Goal: Task Accomplishment & Management: Complete application form

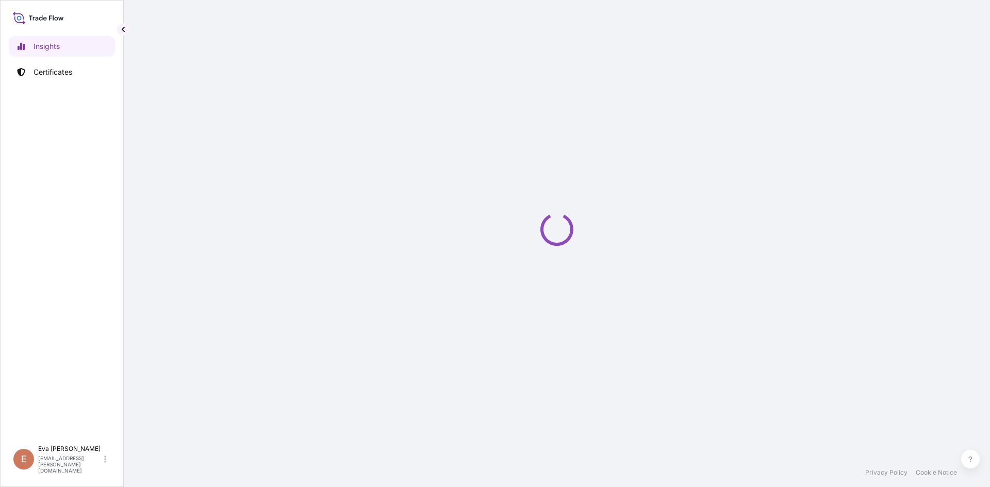
select select "2025"
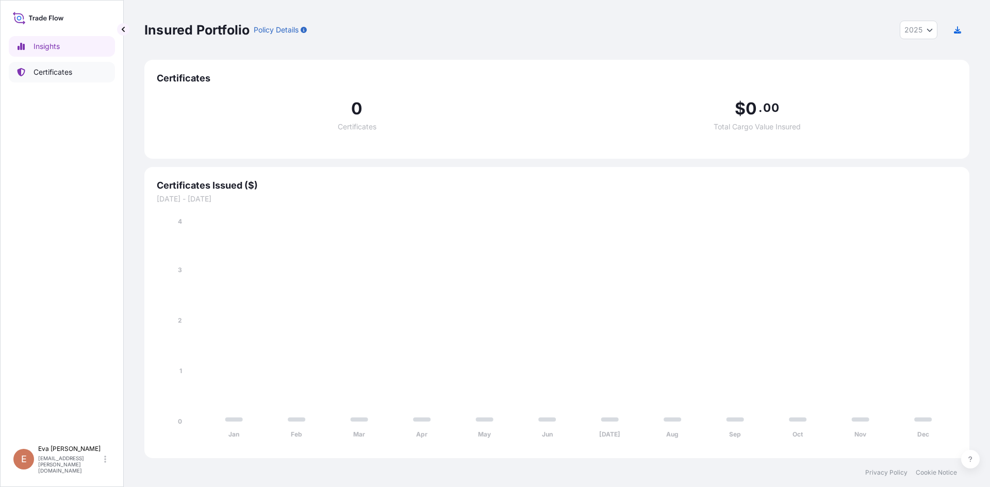
click at [49, 69] on p "Certificates" at bounding box center [53, 72] width 39 height 10
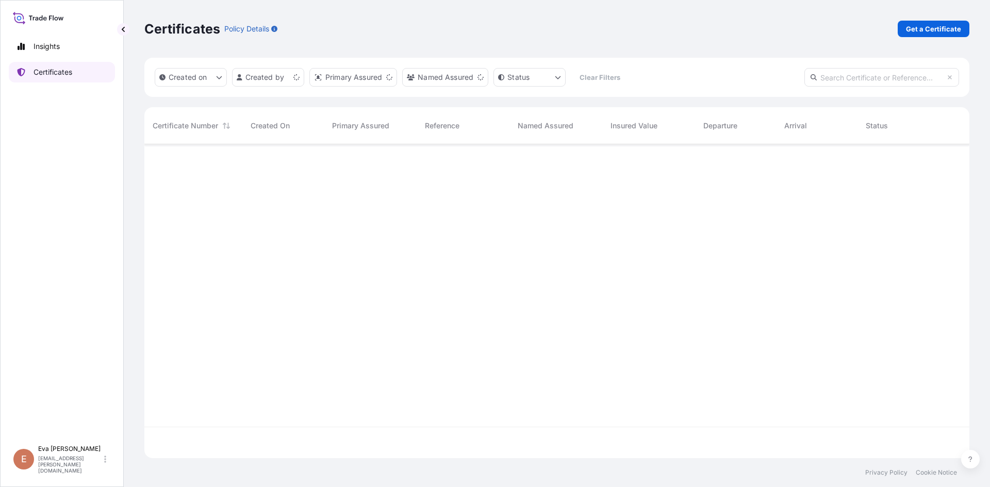
scroll to position [312, 817]
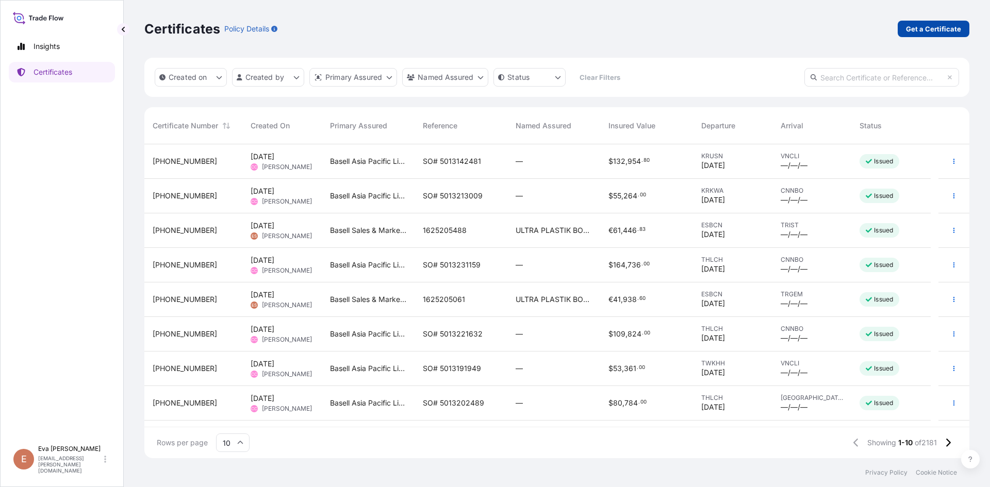
click at [925, 31] on p "Get a Certificate" at bounding box center [933, 29] width 55 height 10
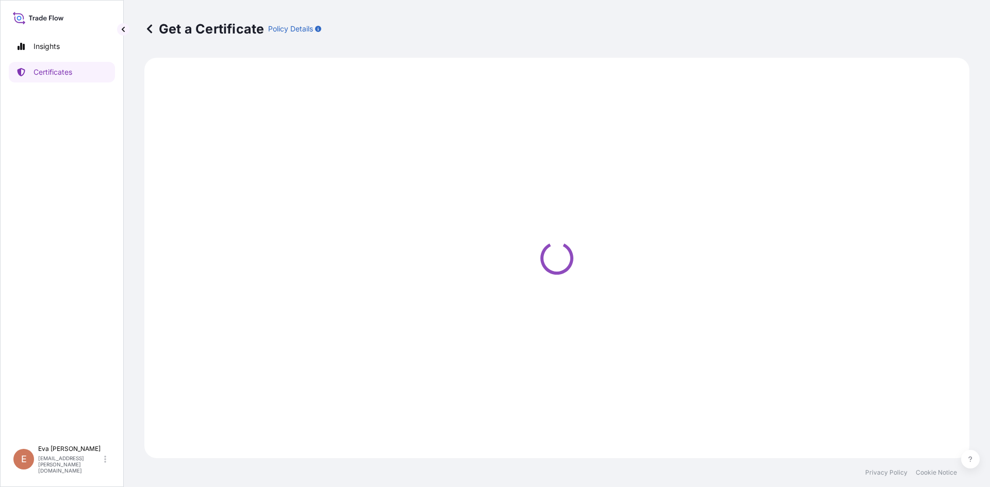
select select "Sea"
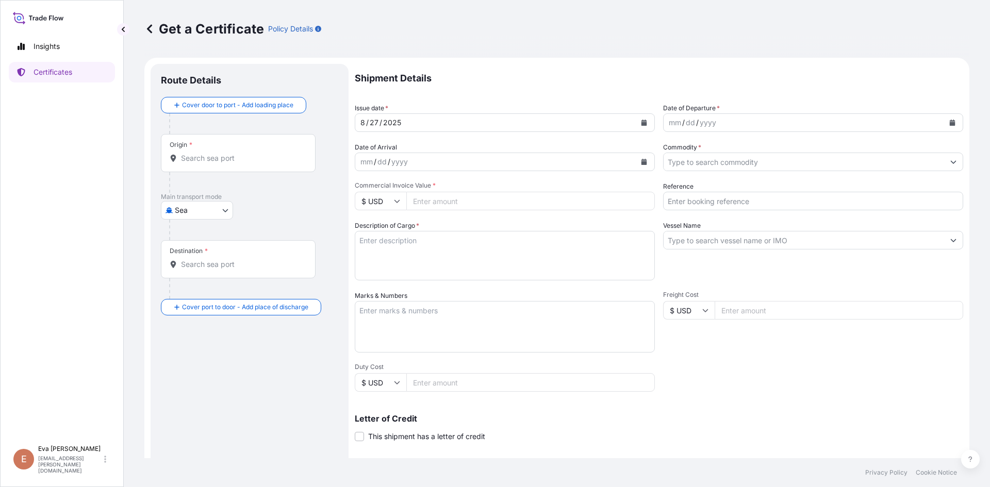
click at [192, 163] on input "Origin *" at bounding box center [242, 158] width 122 height 10
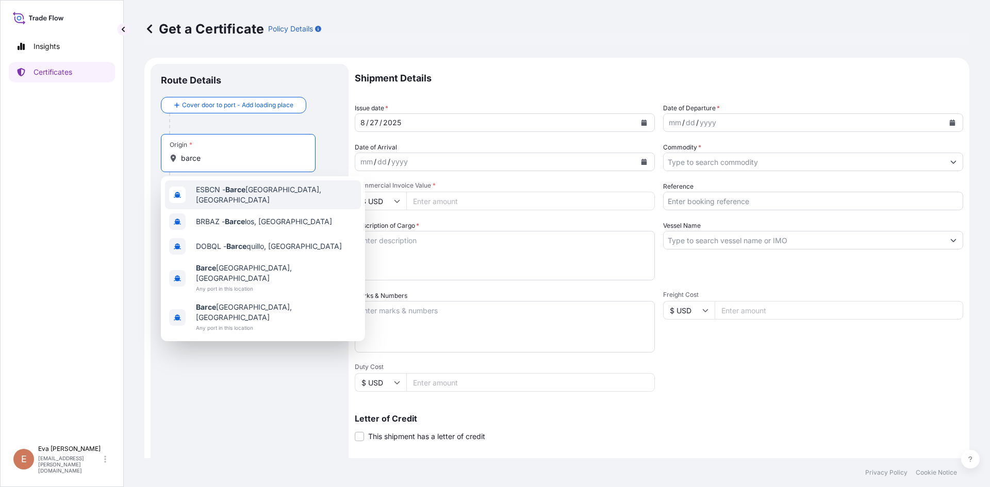
click at [263, 189] on span "ESBCN - [PERSON_NAME], [GEOGRAPHIC_DATA]" at bounding box center [276, 195] width 161 height 21
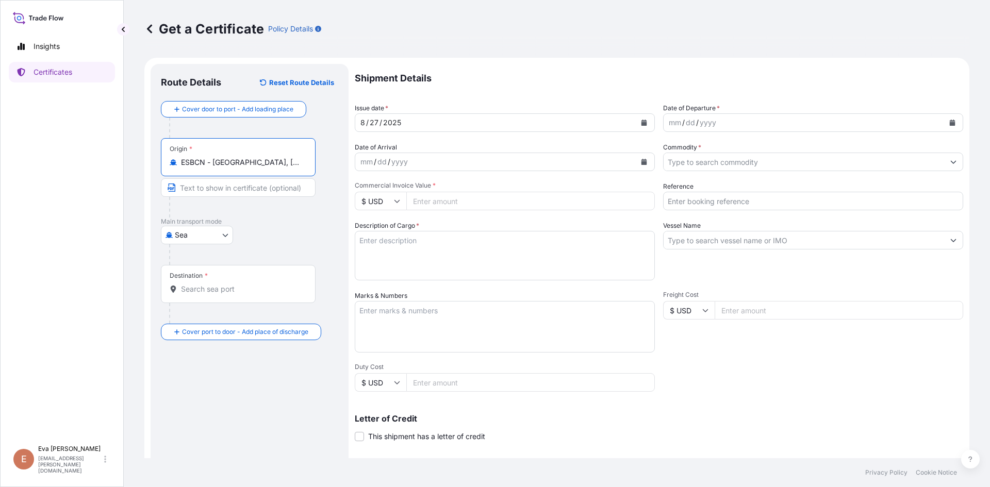
type input "ESBCN - [GEOGRAPHIC_DATA], [GEOGRAPHIC_DATA]"
click at [227, 287] on input "Destination *" at bounding box center [242, 289] width 122 height 10
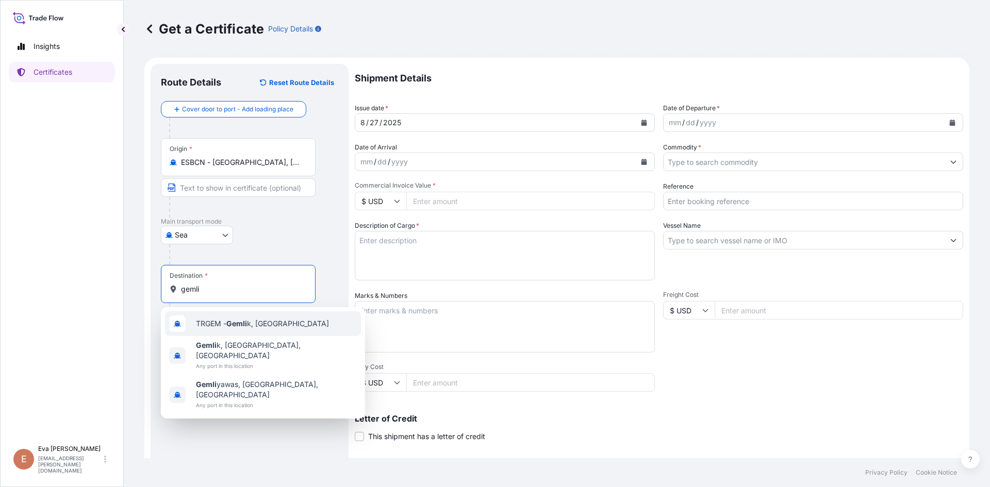
click at [228, 322] on span "TRGEM - Gemli k, [GEOGRAPHIC_DATA]" at bounding box center [262, 324] width 133 height 10
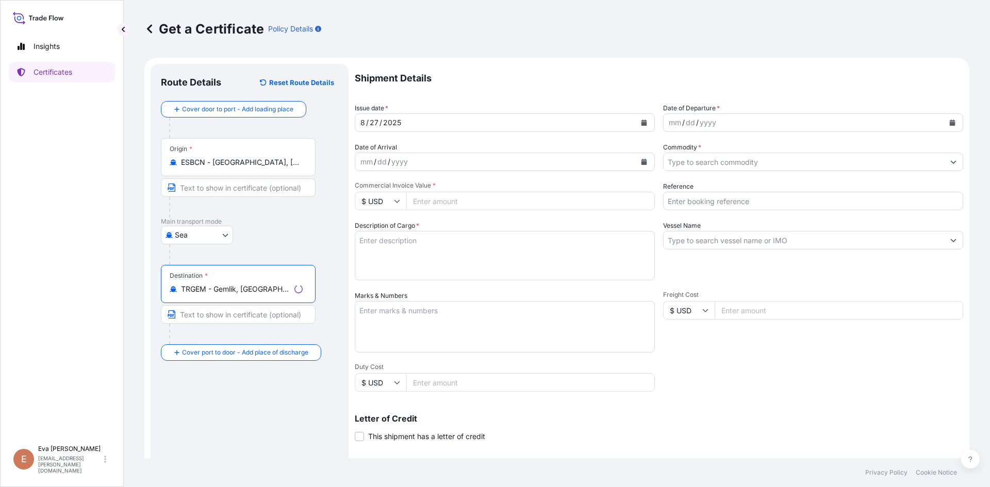
type input "TRGEM - Gemlik, [GEOGRAPHIC_DATA]"
click at [726, 119] on div "mm / dd / yyyy" at bounding box center [803, 122] width 280 height 19
click at [950, 121] on icon "Calendar" at bounding box center [953, 123] width 6 height 6
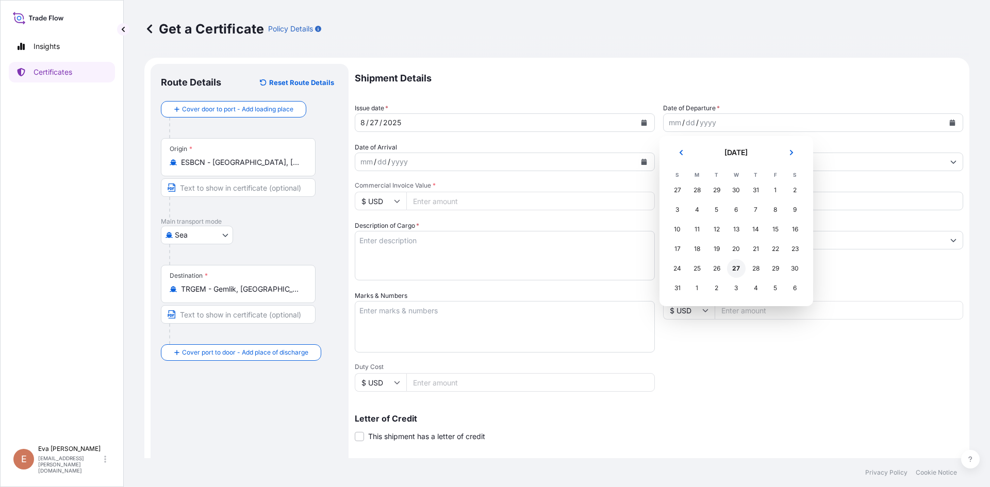
click at [737, 274] on div "27" at bounding box center [736, 268] width 19 height 19
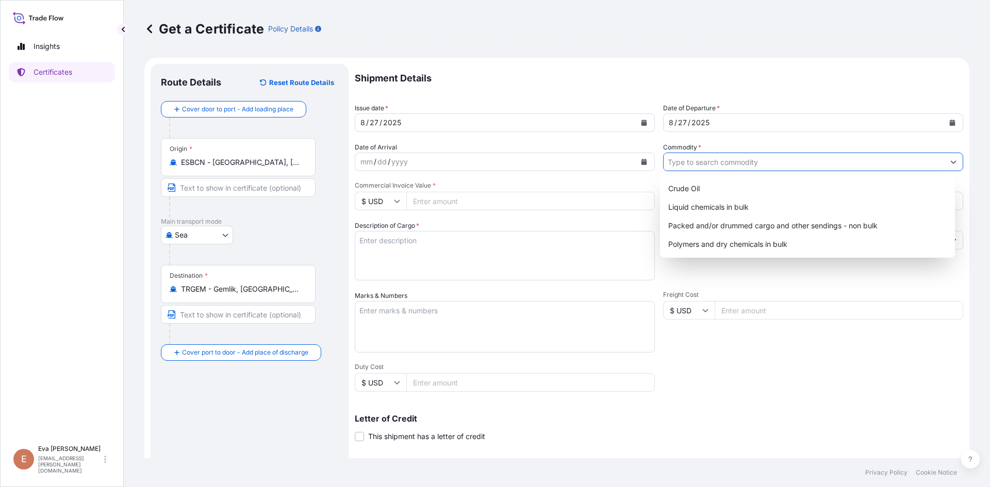
click at [731, 163] on input "Commodity *" at bounding box center [803, 162] width 280 height 19
click at [745, 225] on div "Packed and/or drummed cargo and other sendings - non bulk" at bounding box center [807, 226] width 287 height 19
type input "Packed and/or drummed cargo and other sendings - non bulk"
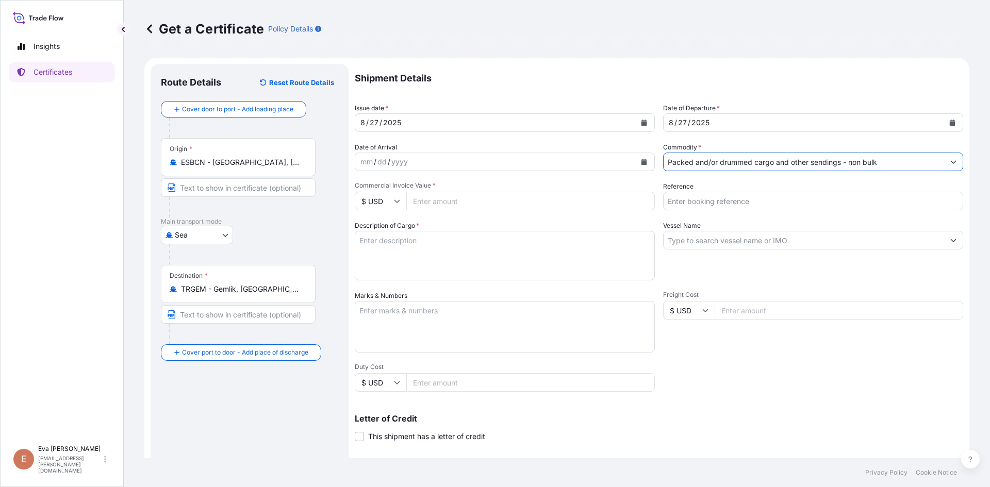
click at [397, 201] on icon at bounding box center [397, 201] width 6 height 6
click at [371, 234] on div "€ EUR" at bounding box center [380, 230] width 43 height 20
type input "€ EUR"
click at [490, 204] on input "Commercial Invoice Value *" at bounding box center [530, 201] width 248 height 19
type input "39226"
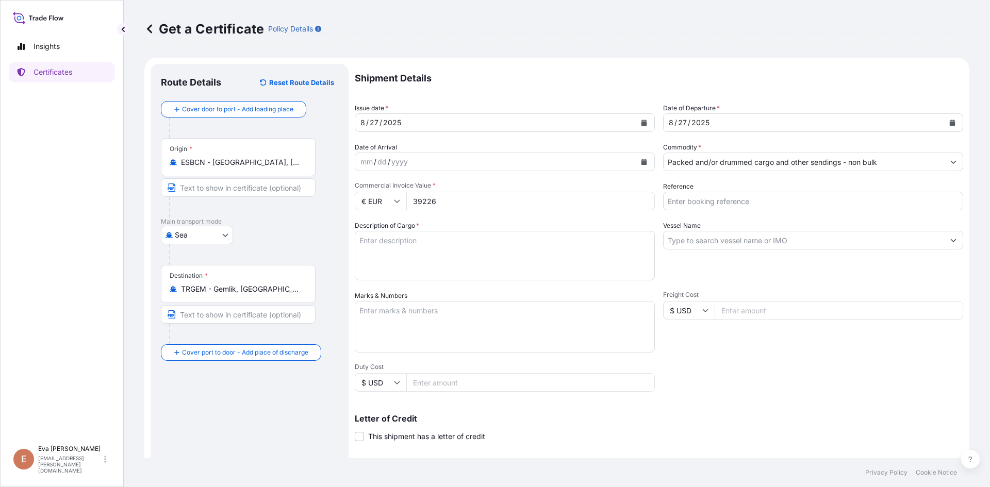
click at [686, 197] on input "Reference" at bounding box center [813, 201] width 300 height 19
type input "1625205187"
click at [526, 252] on textarea "Description of Cargo *" at bounding box center [505, 255] width 300 height 49
type textarea "1x40"
click at [701, 239] on input "Vessel Name" at bounding box center [803, 240] width 280 height 19
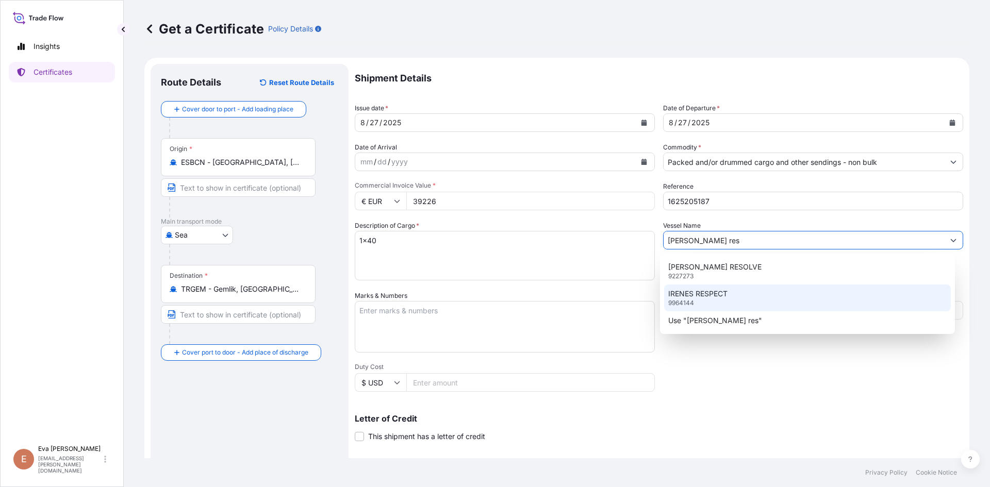
click at [705, 288] on div "IRENES RESPECT 9964144" at bounding box center [807, 298] width 287 height 27
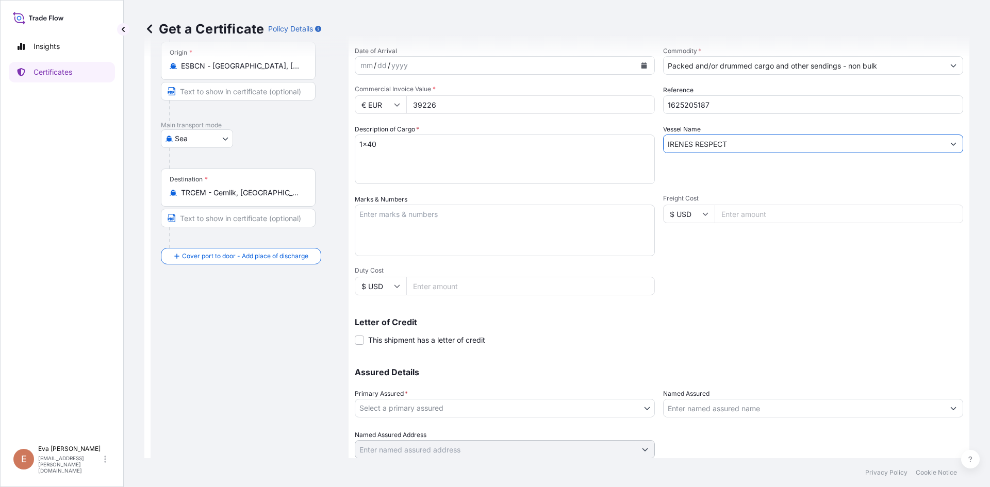
scroll to position [132, 0]
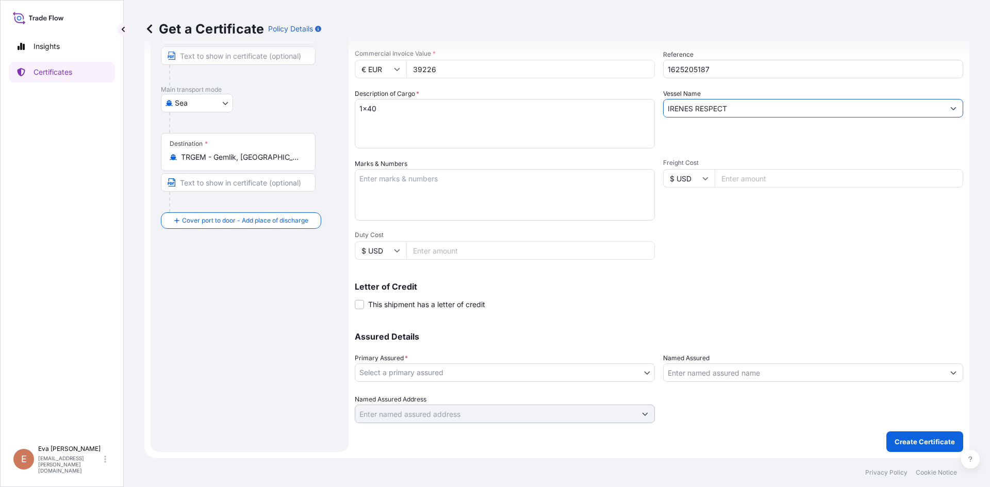
type input "IRENES RESPECT"
click at [709, 367] on input "Named Assured" at bounding box center [803, 372] width 280 height 19
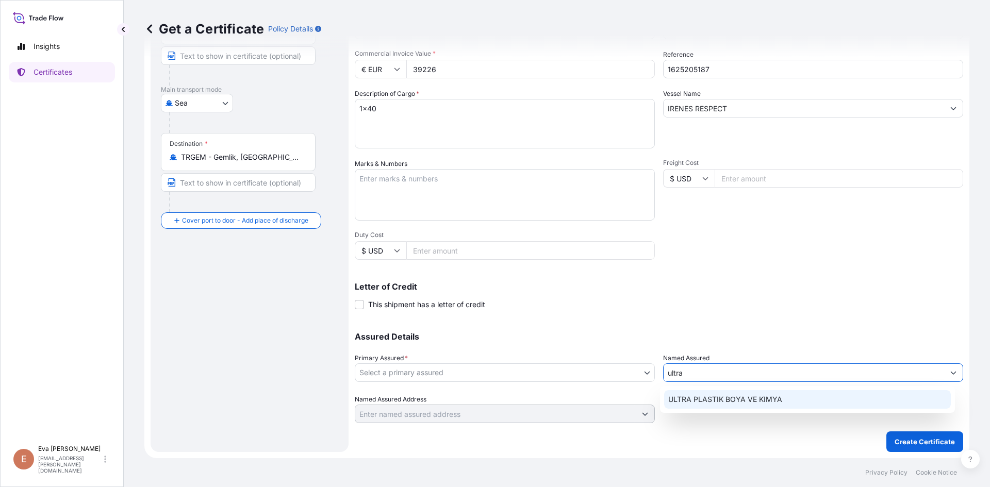
click at [704, 395] on span "ULTRA PLASTIK BOYA VE KIMYA" at bounding box center [725, 399] width 114 height 10
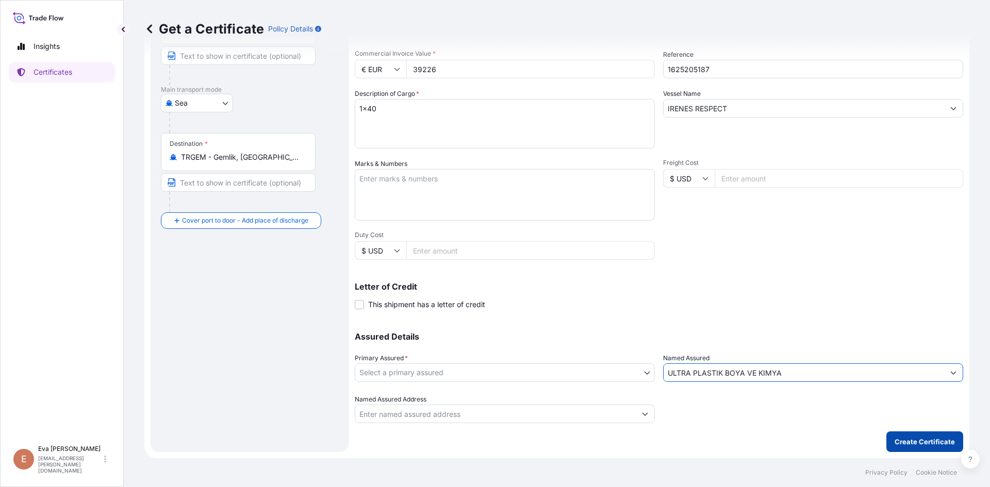
type input "ULTRA PLASTIK BOYA VE KIMYA"
click at [906, 444] on p "Create Certificate" at bounding box center [924, 442] width 60 height 10
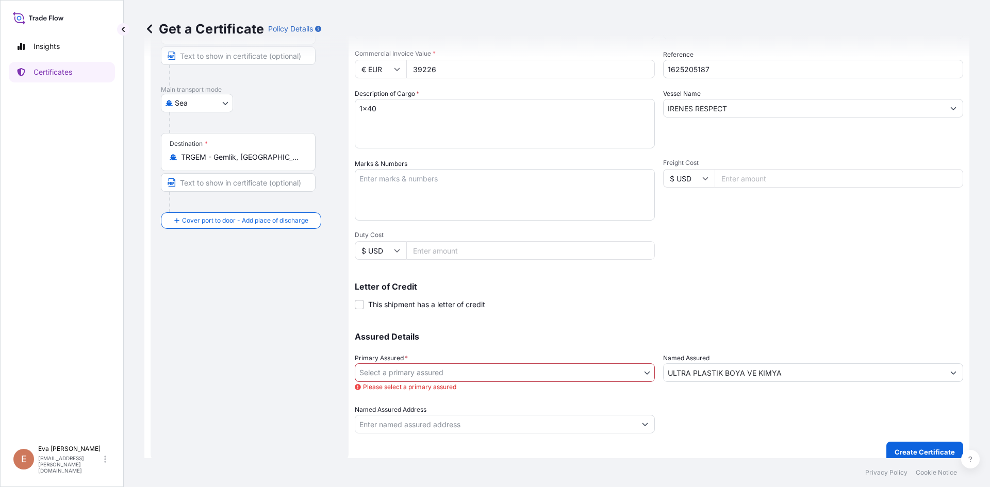
click at [453, 374] on body "Insights Certificates E [PERSON_NAME] [PERSON_NAME][EMAIL_ADDRESS][PERSON_NAME]…" at bounding box center [495, 243] width 990 height 487
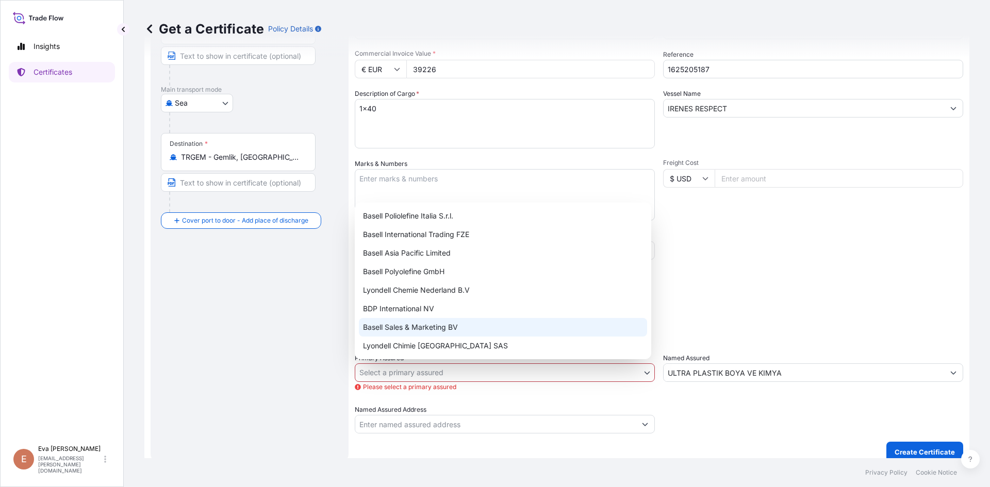
click at [404, 332] on div "Basell Sales & Marketing BV" at bounding box center [503, 327] width 288 height 19
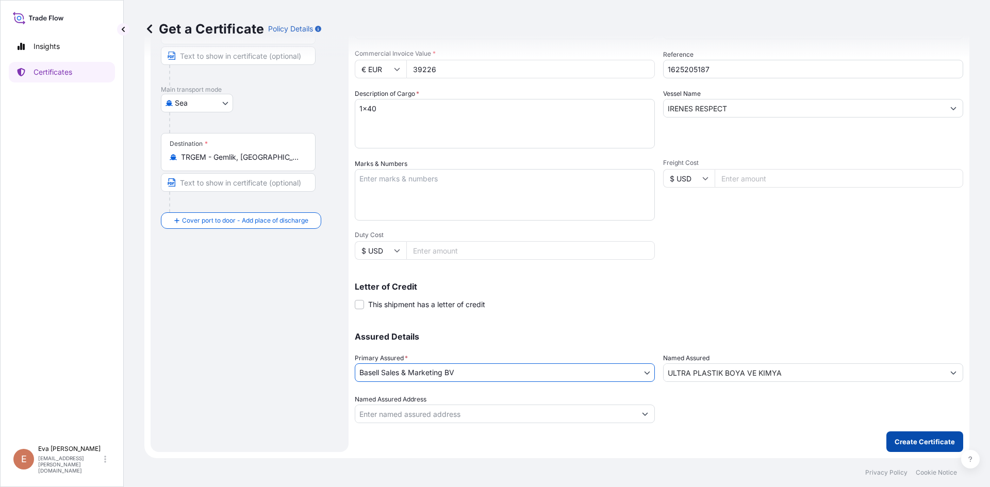
click at [895, 441] on p "Create Certificate" at bounding box center [924, 442] width 60 height 10
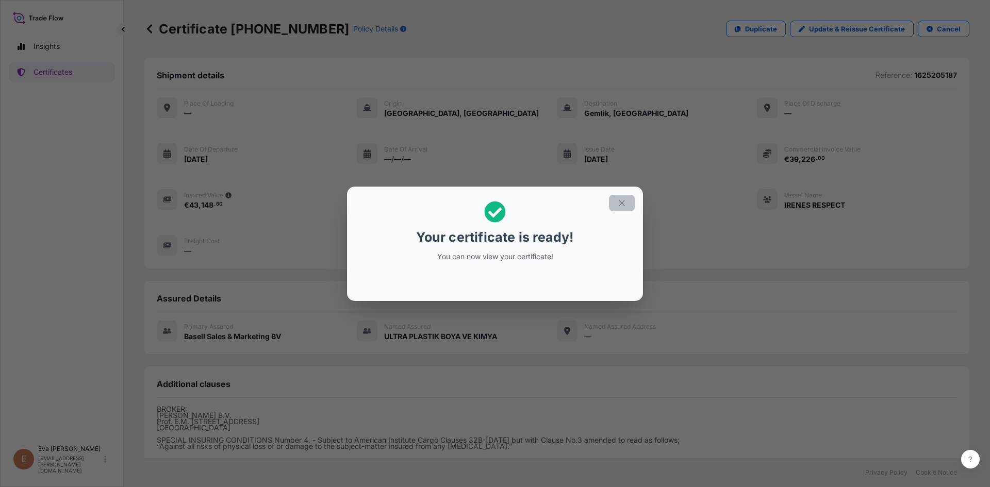
click at [623, 204] on icon "button" at bounding box center [622, 203] width 6 height 6
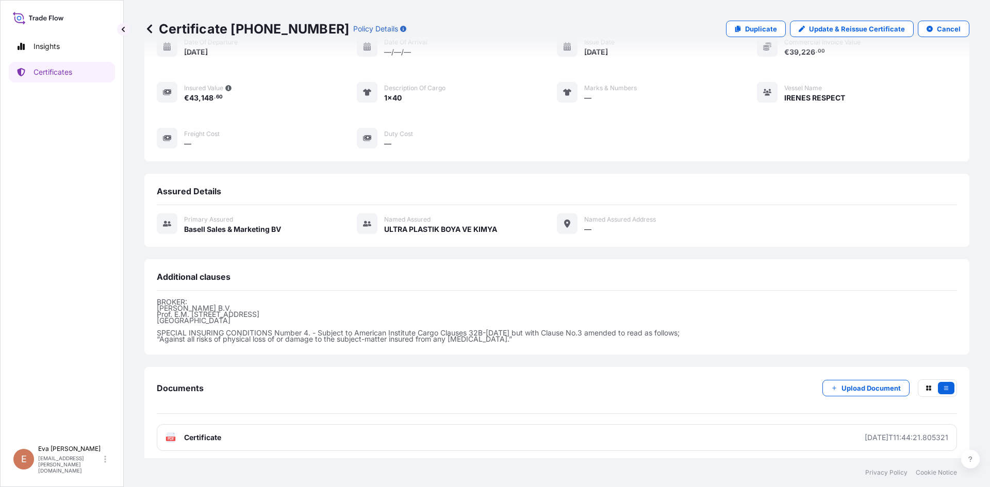
scroll to position [112, 0]
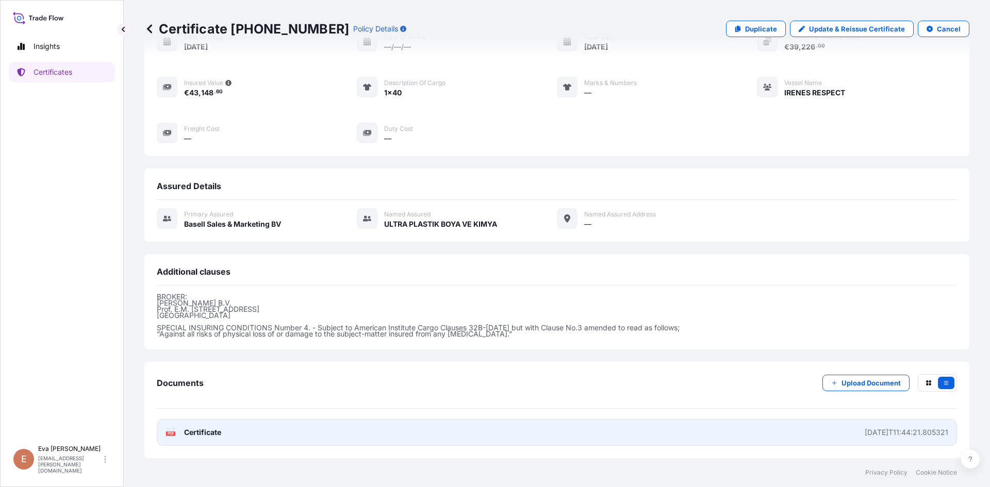
click at [172, 436] on icon at bounding box center [171, 432] width 9 height 10
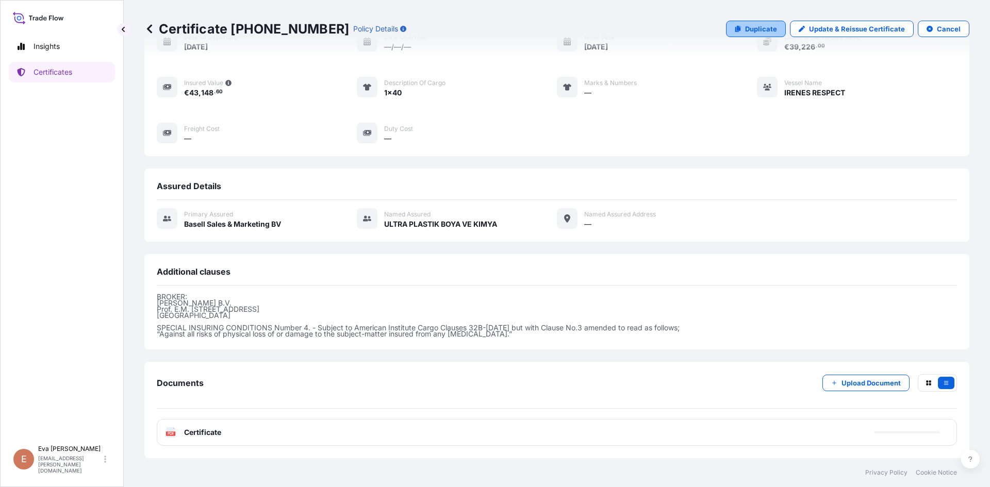
click at [765, 28] on p "Duplicate" at bounding box center [761, 29] width 32 height 10
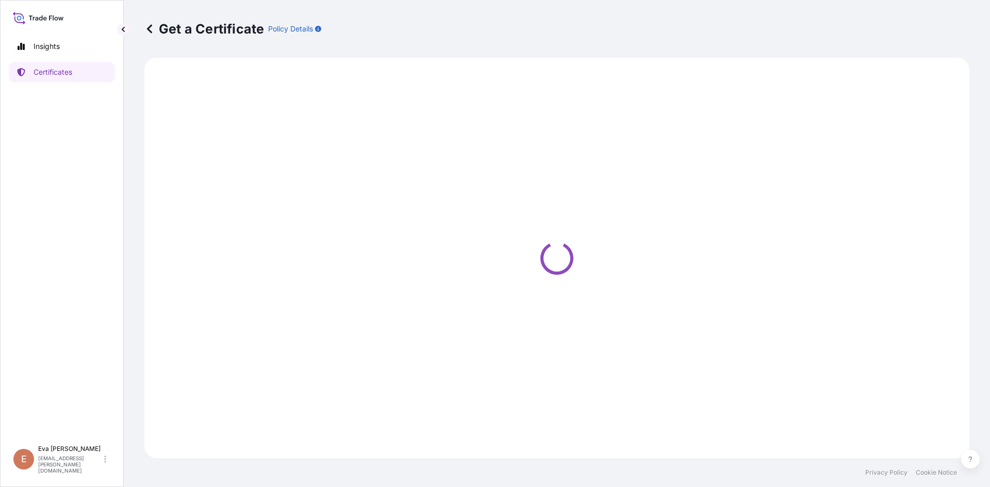
select select "Sea"
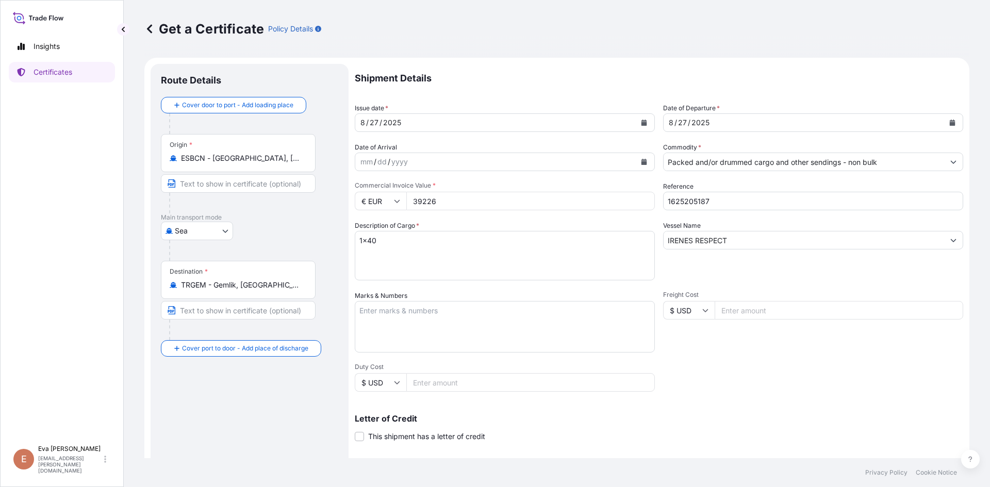
drag, startPoint x: 460, startPoint y: 199, endPoint x: 379, endPoint y: 200, distance: 80.4
click at [379, 200] on div "€ EUR 39226" at bounding box center [505, 201] width 300 height 19
type input "57321"
drag, startPoint x: 690, startPoint y: 203, endPoint x: 712, endPoint y: 204, distance: 21.7
click at [712, 204] on input "1625205187" at bounding box center [813, 201] width 300 height 19
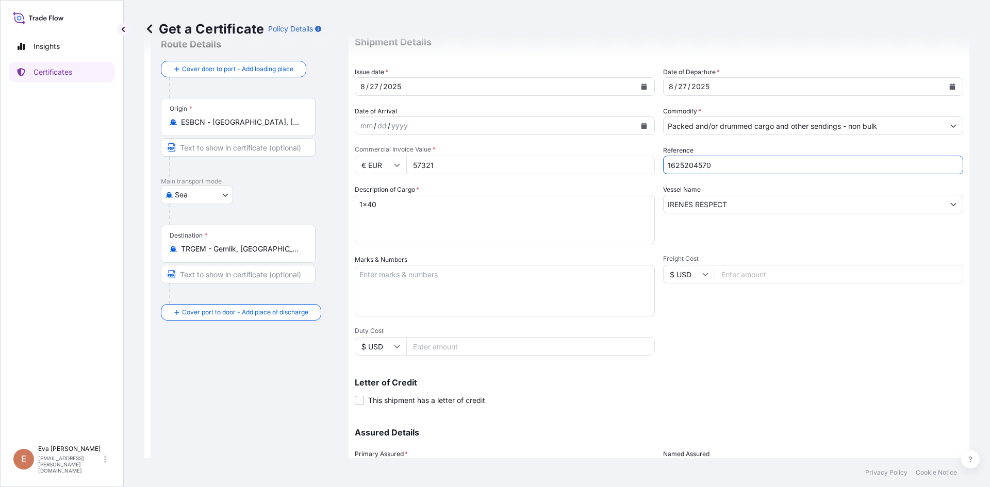
scroll to position [132, 0]
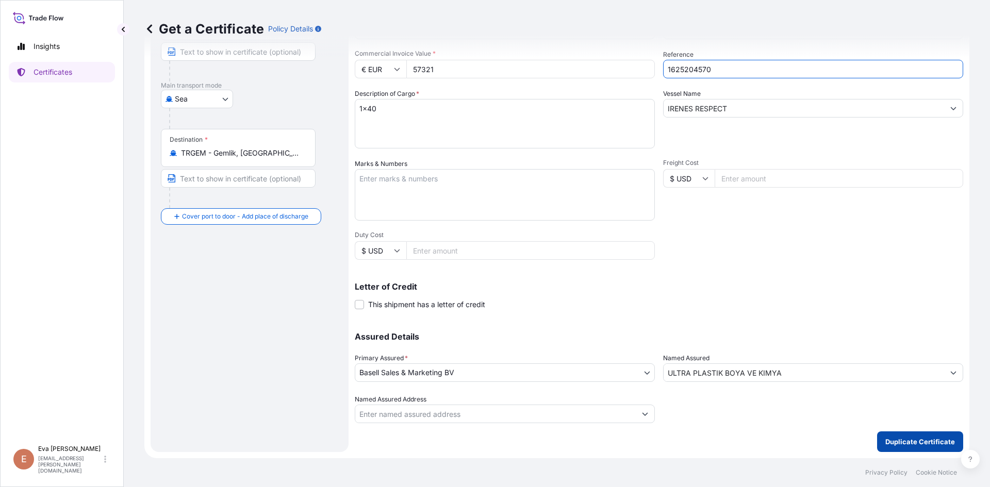
type input "1625204570"
click at [906, 441] on p "Duplicate Certificate" at bounding box center [920, 442] width 70 height 10
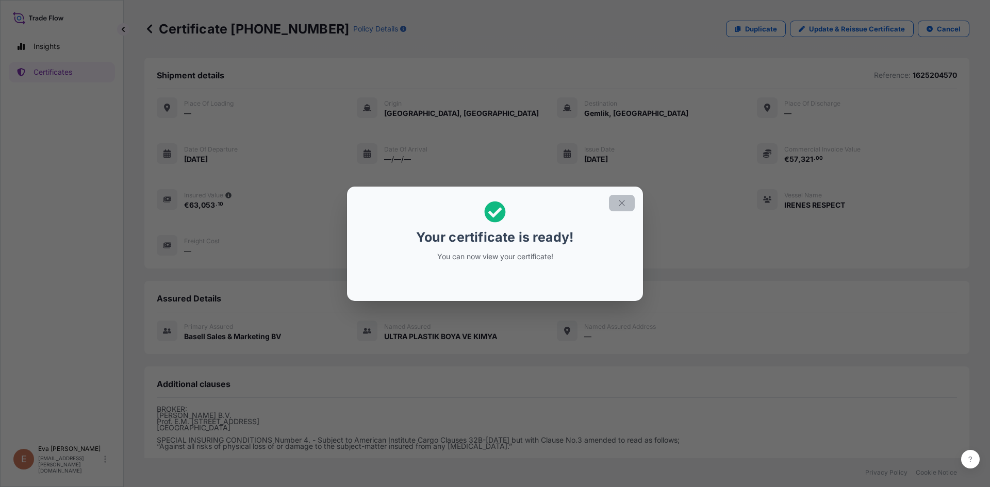
click at [624, 202] on icon "button" at bounding box center [621, 202] width 9 height 9
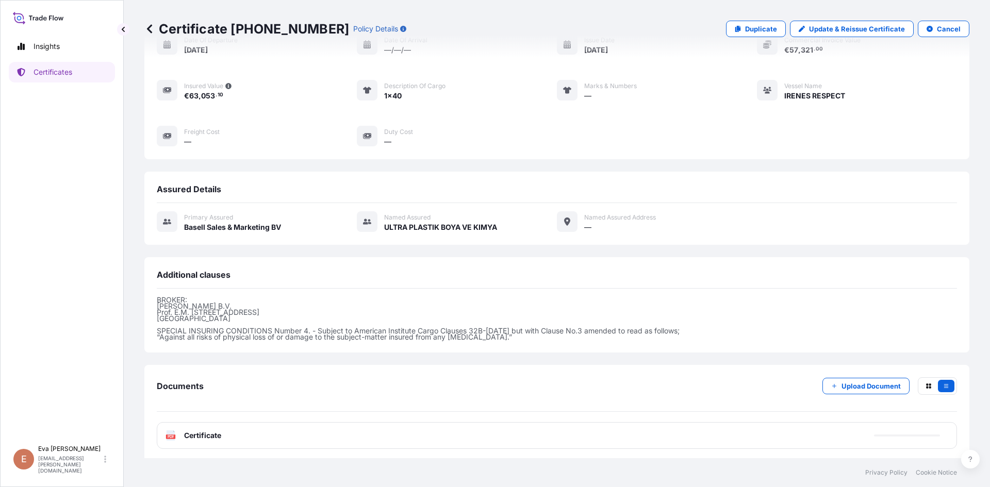
scroll to position [112, 0]
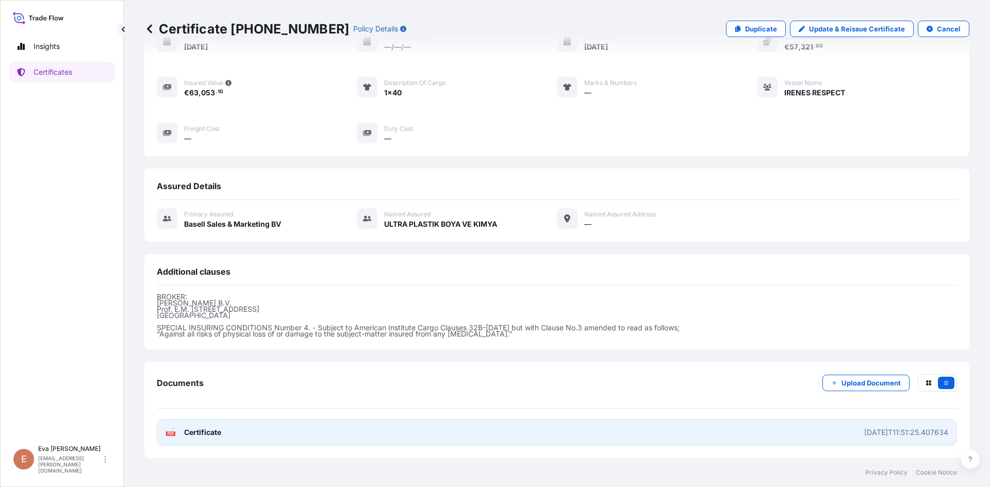
click at [178, 428] on div "PDF Certificate" at bounding box center [193, 432] width 56 height 10
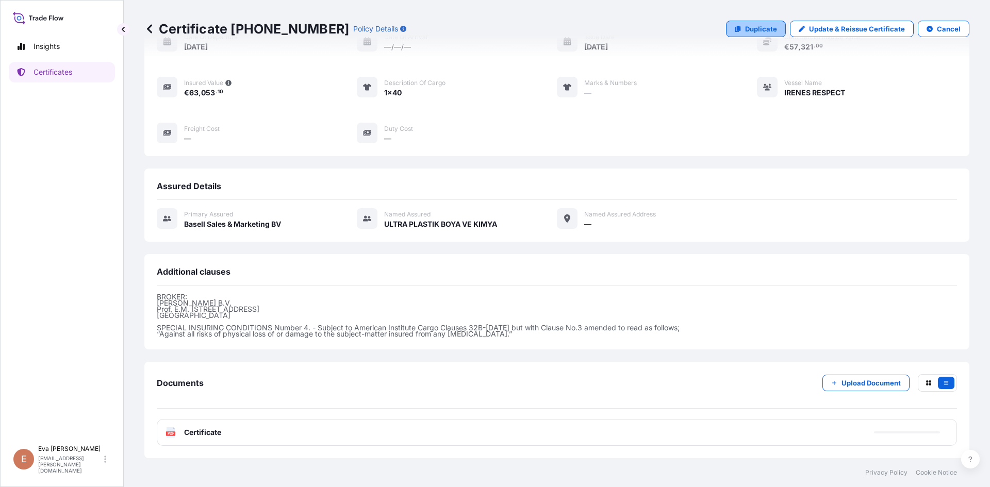
click at [764, 27] on p "Duplicate" at bounding box center [761, 29] width 32 height 10
select select "Sea"
select select "32164"
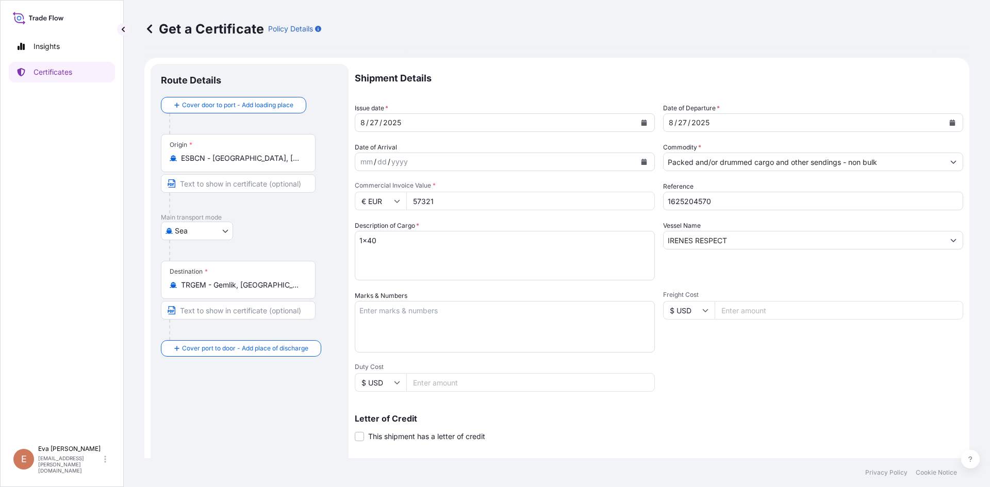
drag, startPoint x: 467, startPoint y: 203, endPoint x: 382, endPoint y: 212, distance: 85.0
click at [382, 212] on div "Shipment Details Issue date * [DATE] Date of Departure * [DATE] Date of Arrival…" at bounding box center [659, 309] width 608 height 491
type input "45082.95"
drag, startPoint x: 691, startPoint y: 199, endPoint x: 720, endPoint y: 206, distance: 29.6
click at [720, 206] on input "1625204570" at bounding box center [813, 201] width 300 height 19
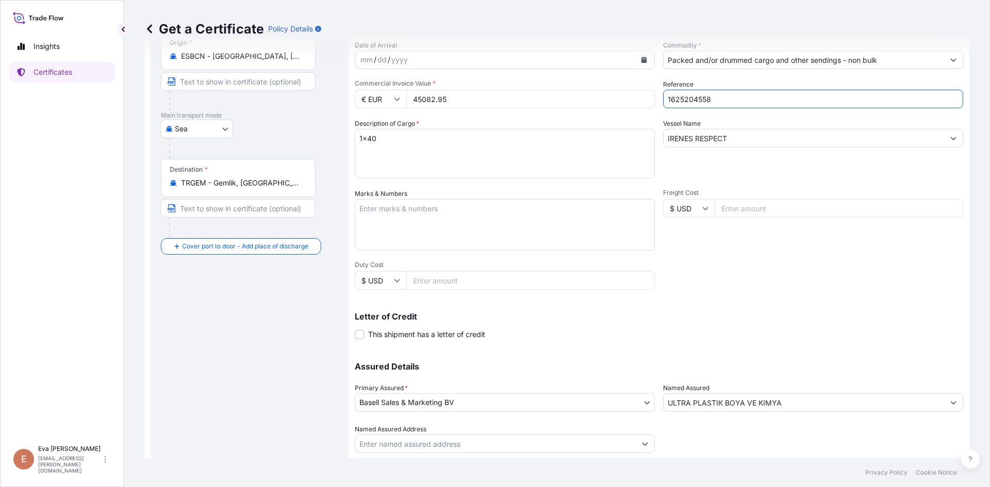
scroll to position [132, 0]
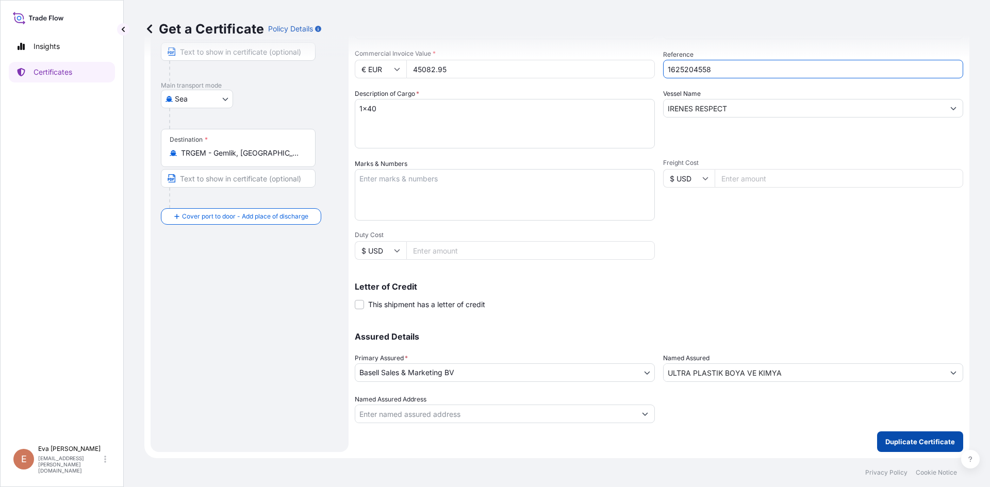
type input "1625204558"
click at [898, 440] on p "Duplicate Certificate" at bounding box center [920, 442] width 70 height 10
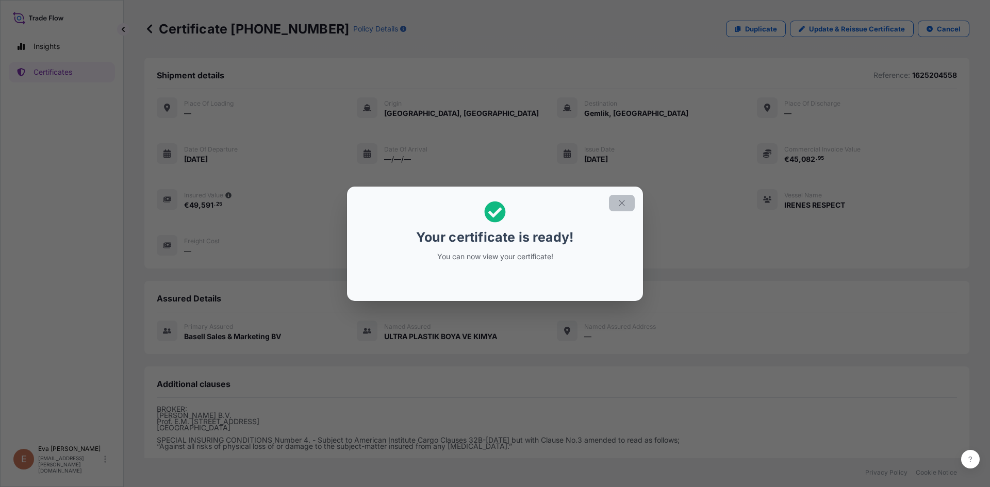
click at [621, 204] on icon "button" at bounding box center [622, 203] width 6 height 6
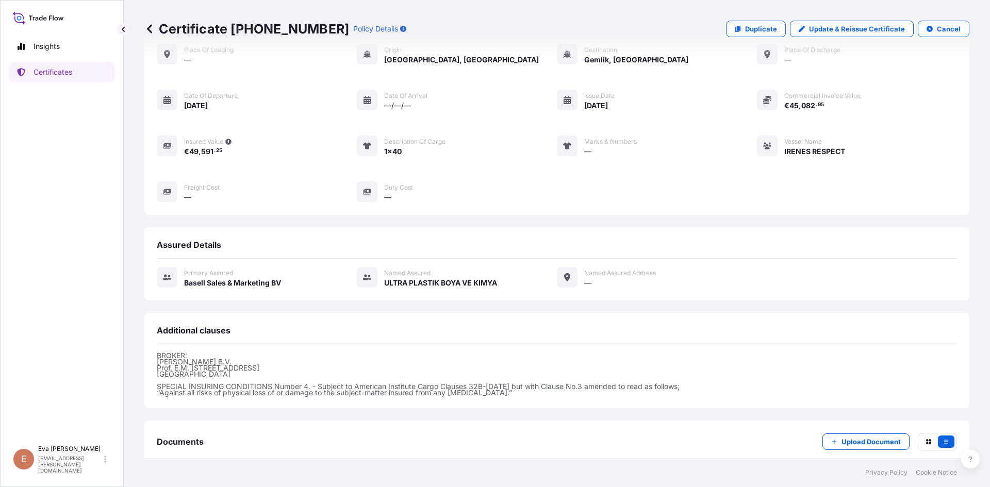
scroll to position [112, 0]
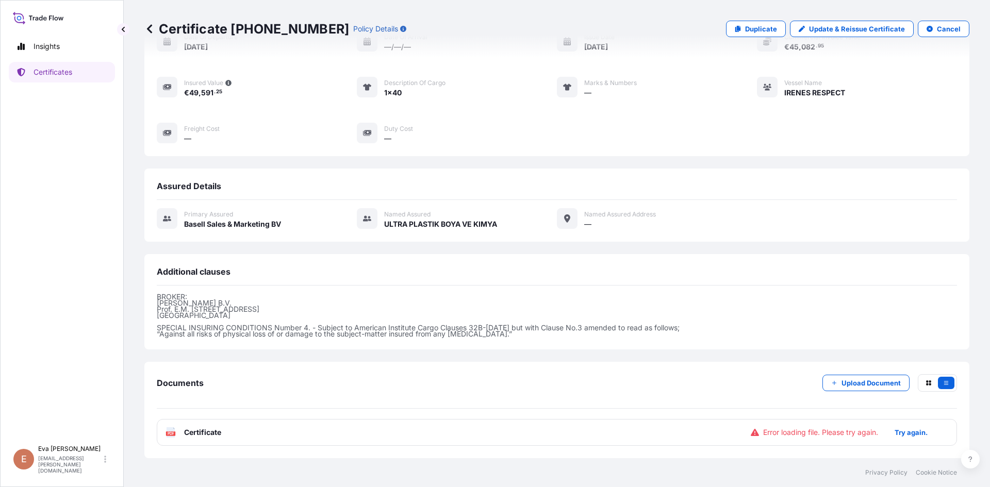
click at [170, 430] on icon at bounding box center [171, 432] width 9 height 10
click at [903, 433] on p "Try again." at bounding box center [910, 432] width 33 height 10
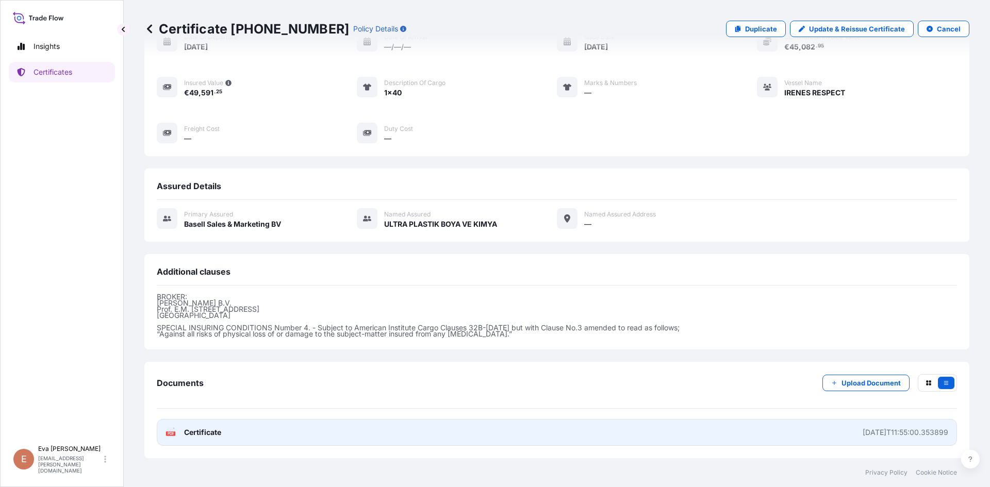
click at [174, 436] on g "PDF" at bounding box center [170, 432] width 9 height 10
